Goal: Information Seeking & Learning: Learn about a topic

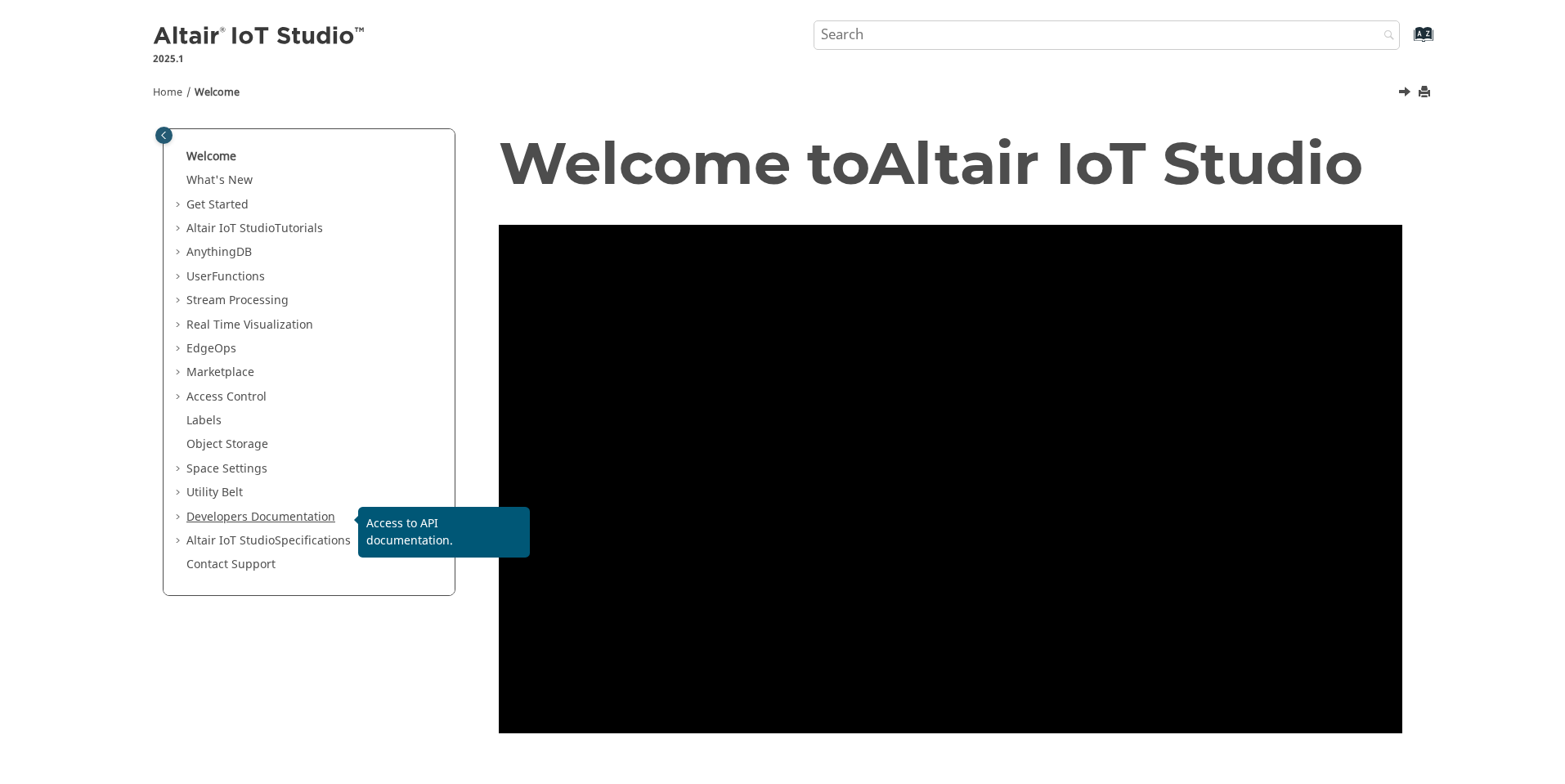
click at [273, 522] on link "Developers Documentation" at bounding box center [261, 517] width 149 height 17
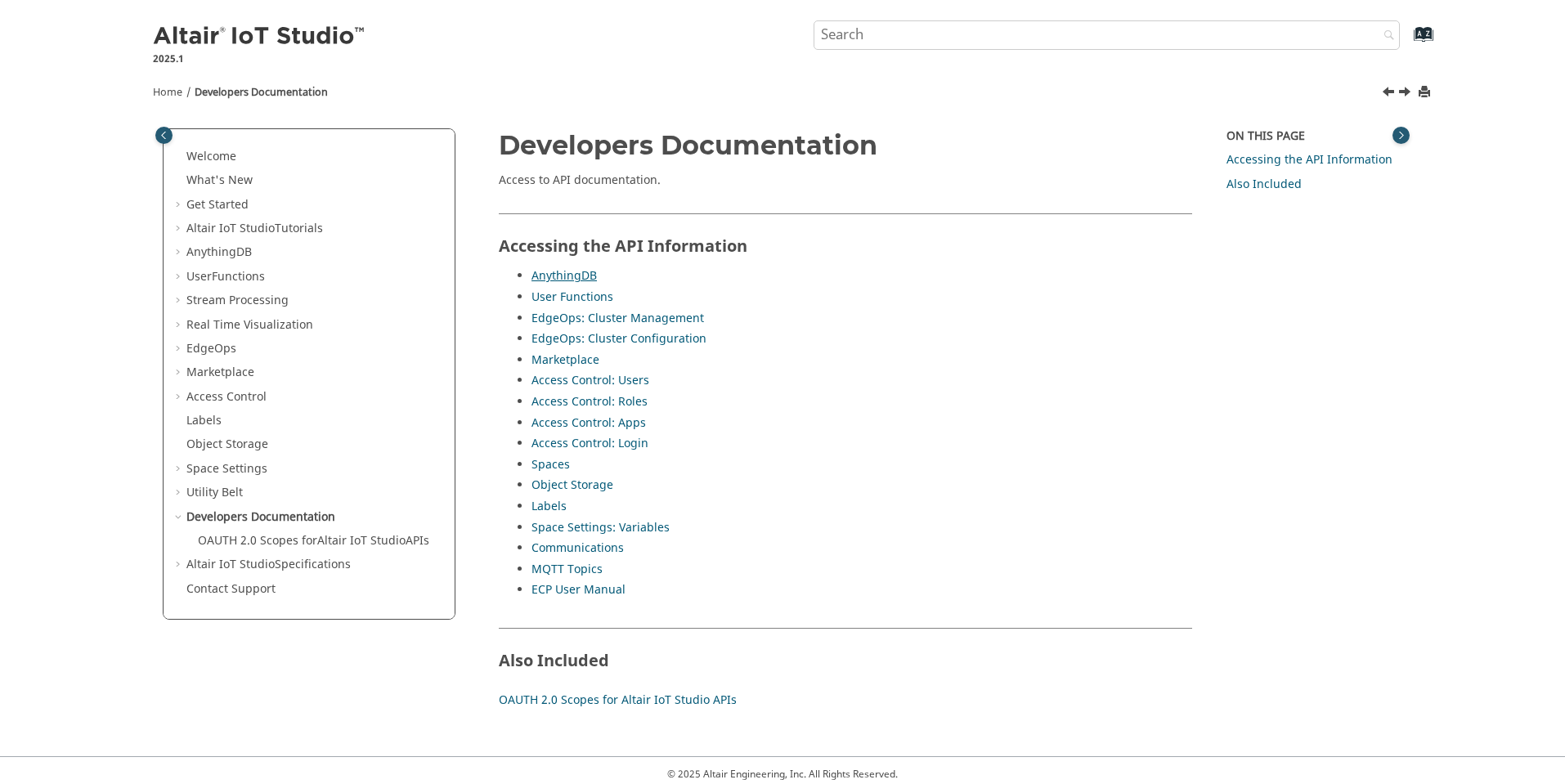
click at [570, 273] on link "AnythingDB" at bounding box center [564, 276] width 66 height 17
click at [571, 277] on link "AnythingDB" at bounding box center [564, 276] width 66 height 17
click at [545, 589] on link "ECP User Manual" at bounding box center [578, 589] width 94 height 17
